Goal: Information Seeking & Learning: Check status

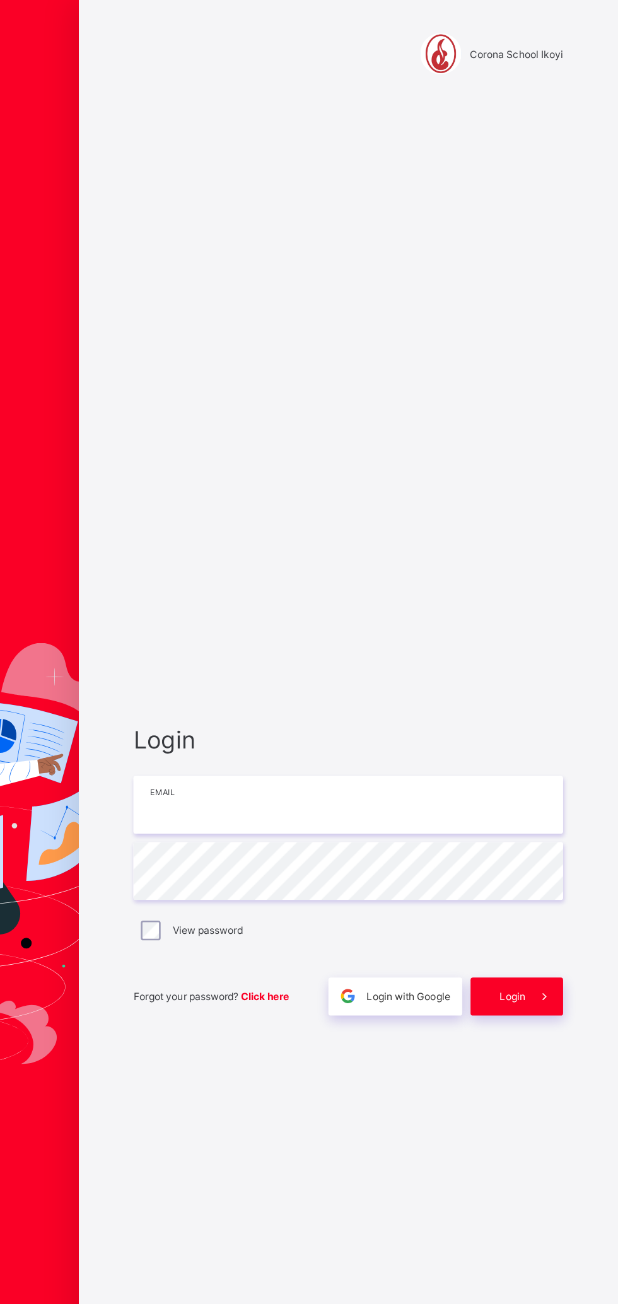
click at [430, 617] on input "email" at bounding box center [412, 614] width 328 height 44
click at [477, 611] on input "email" at bounding box center [412, 614] width 328 height 44
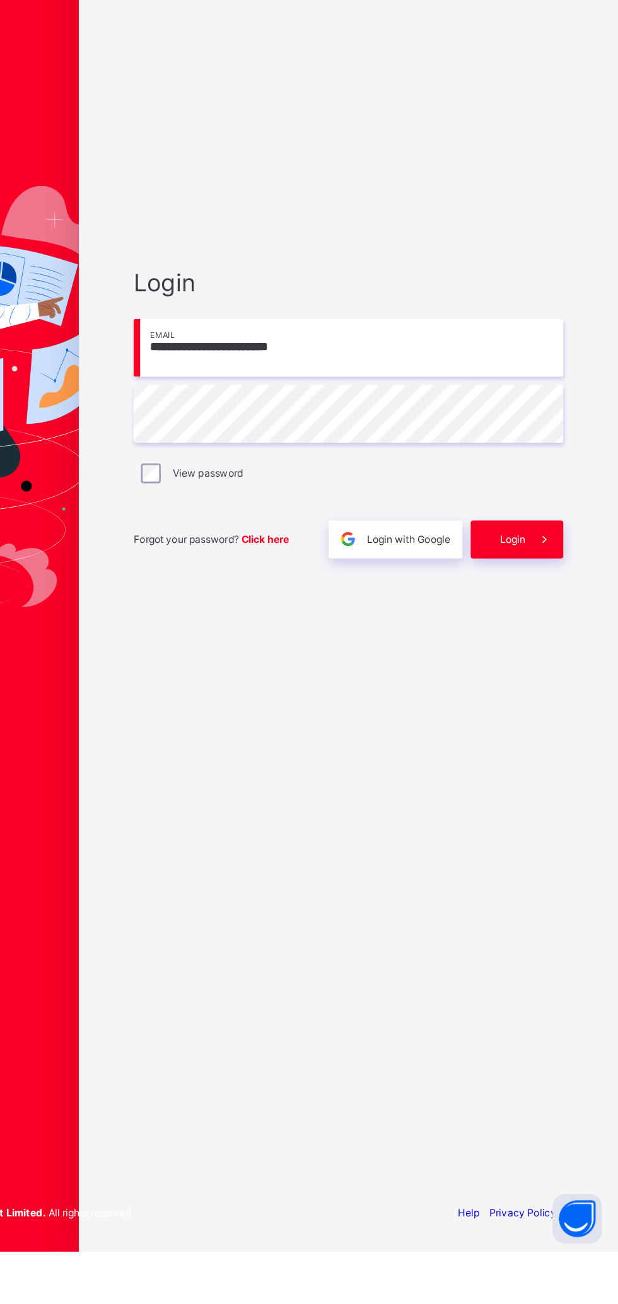
type input "**********"
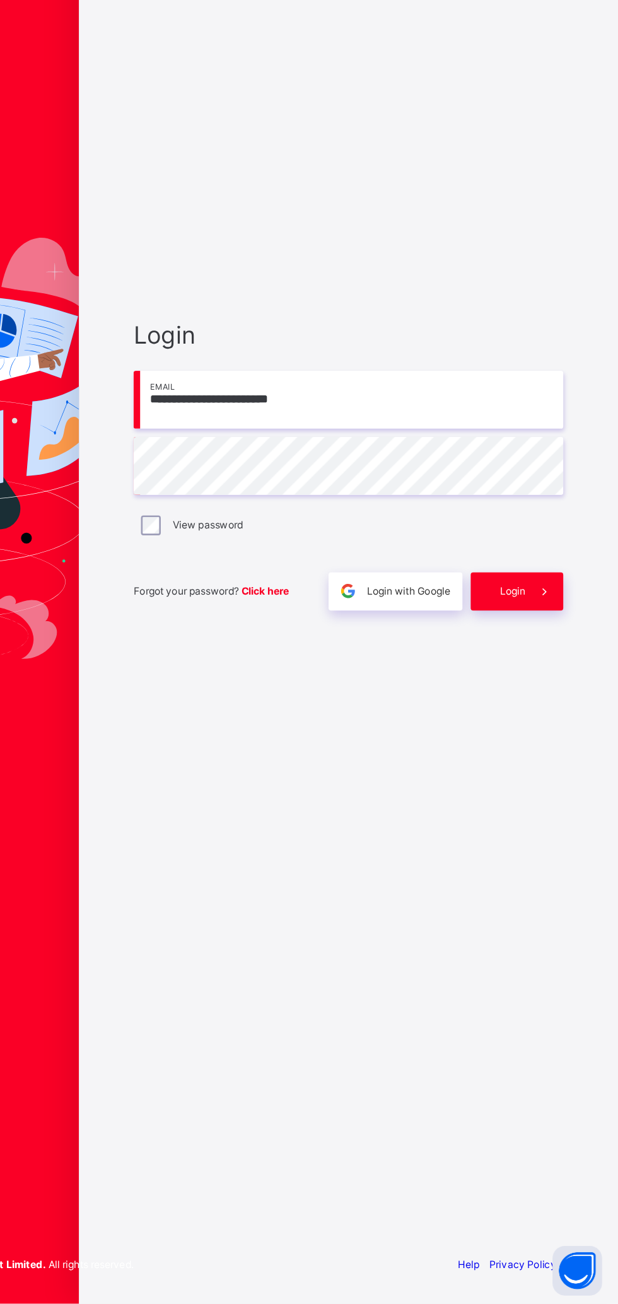
click at [528, 752] on div "Login" at bounding box center [540, 760] width 71 height 29
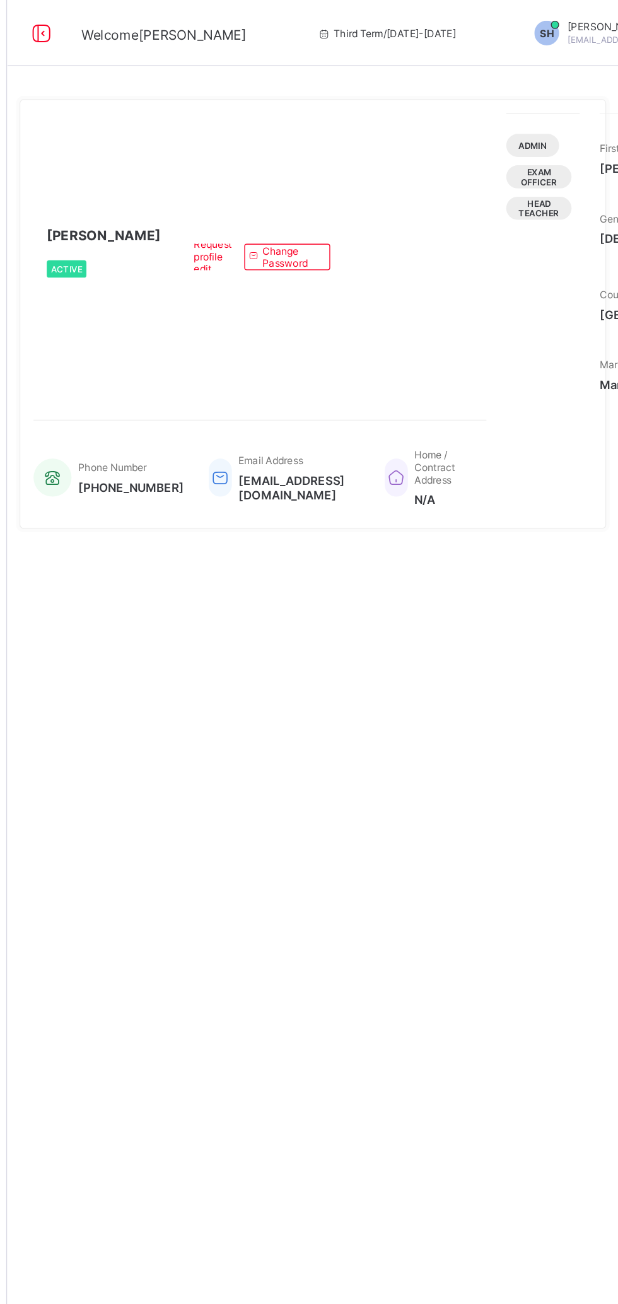
click at [177, 21] on icon at bounding box center [177, 25] width 21 height 18
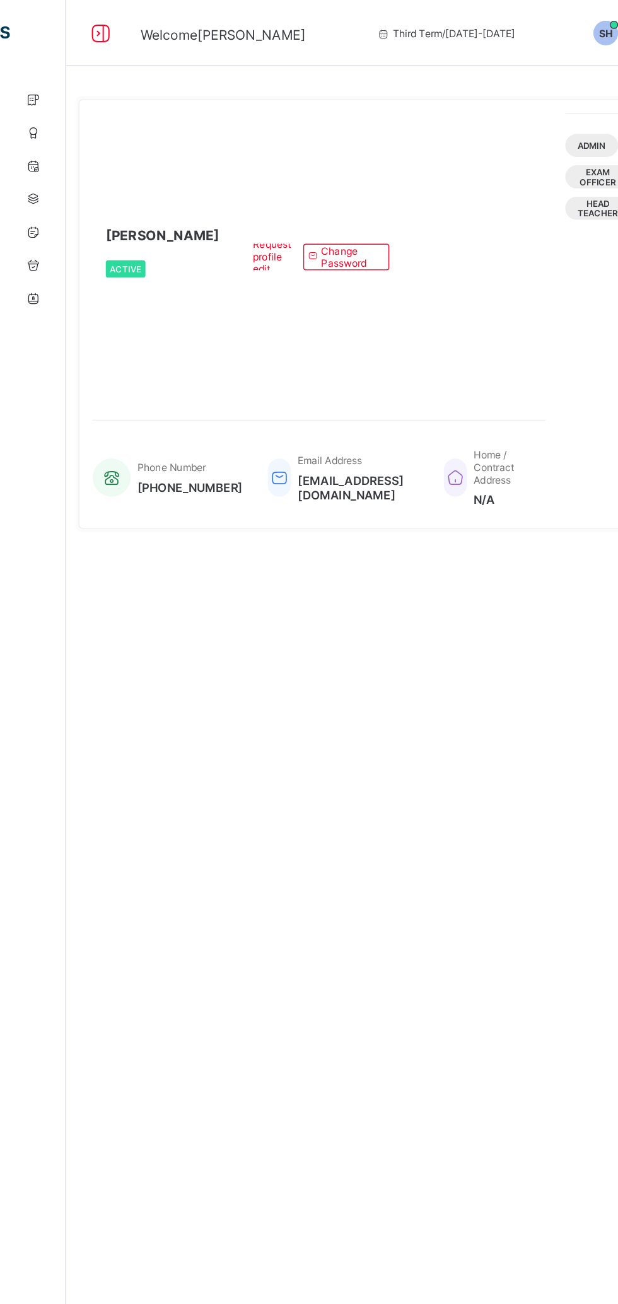
click at [64, 26] on div at bounding box center [77, 25] width 40 height 20
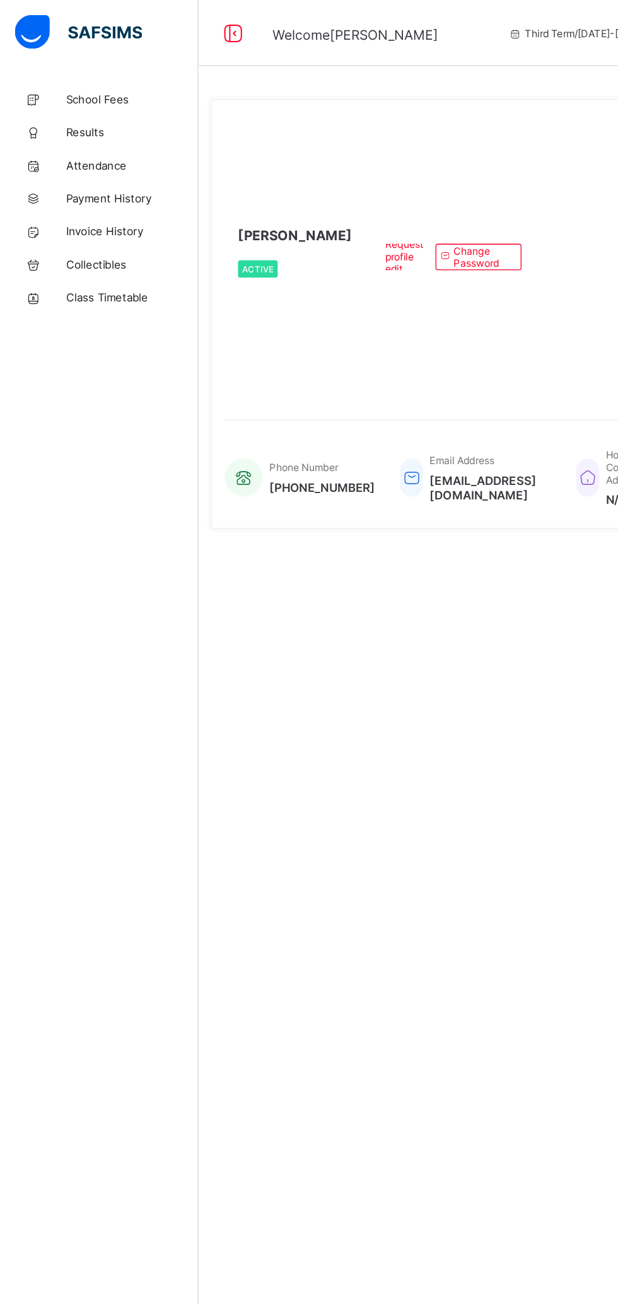
click at [54, 105] on span "Results" at bounding box center [100, 101] width 101 height 10
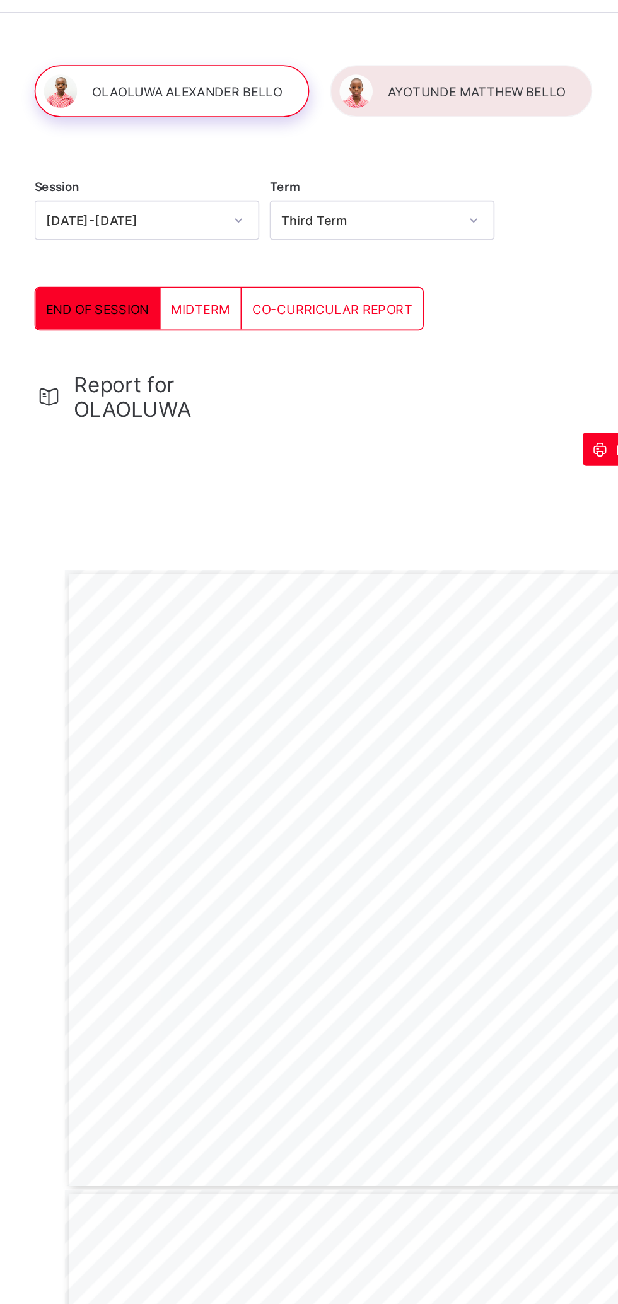
click at [414, 100] on div at bounding box center [432, 98] width 159 height 32
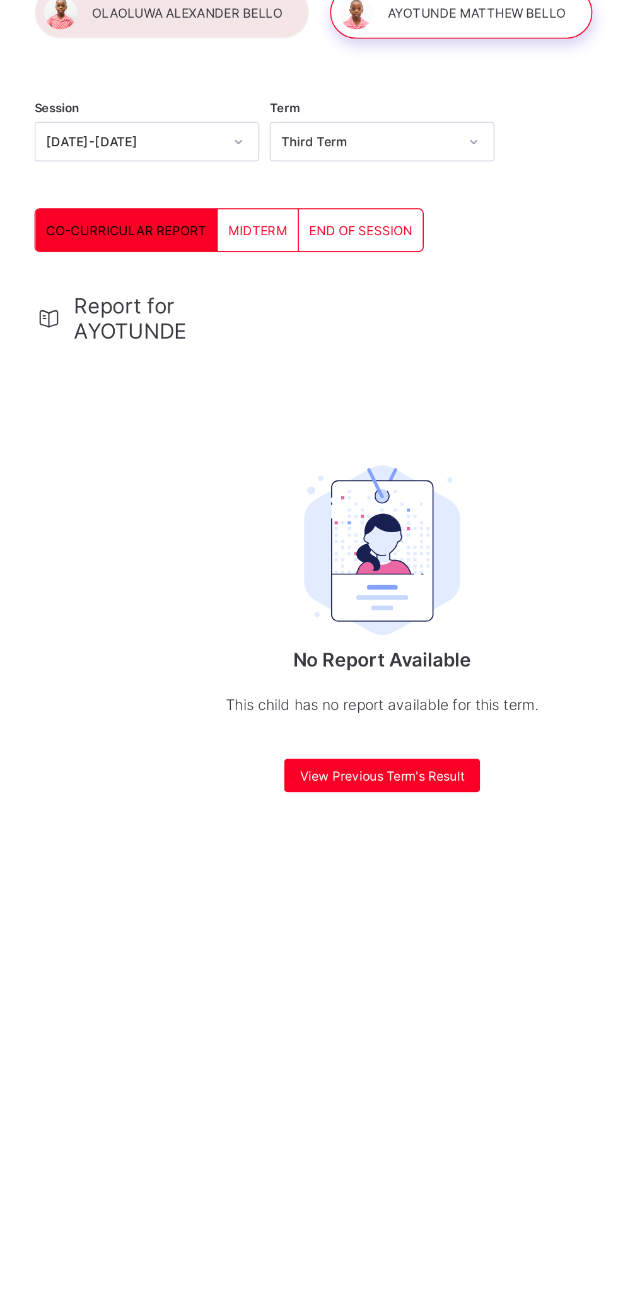
click at [363, 228] on span "END OF SESSION" at bounding box center [372, 229] width 62 height 9
